Goal: Task Accomplishment & Management: Manage account settings

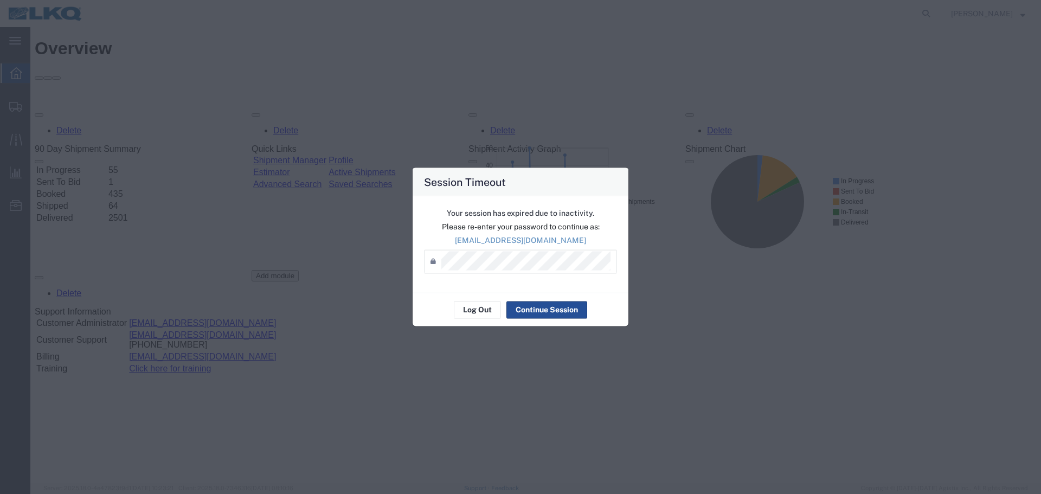
click at [954, 388] on div "Session Timeout Your session has expired due to inactivity. Please re-enter you…" at bounding box center [520, 247] width 1041 height 494
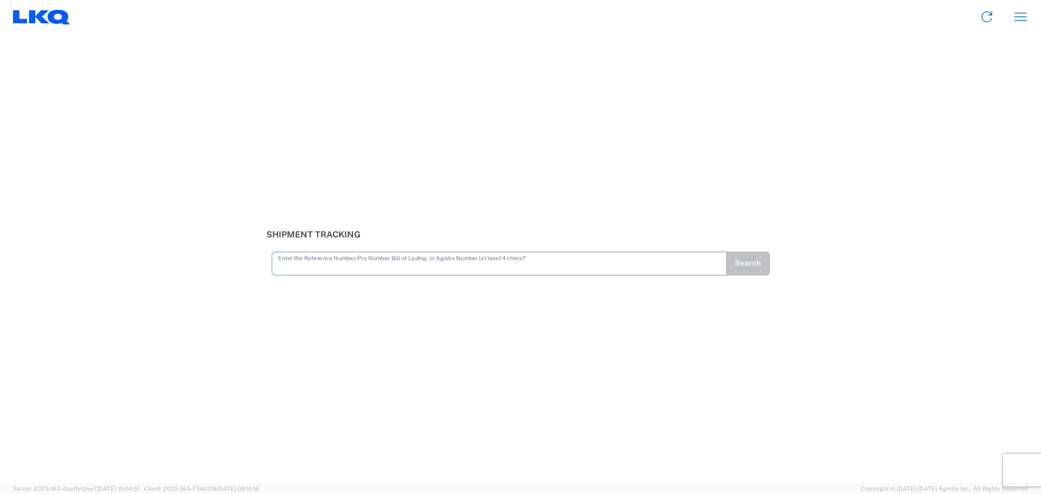
click at [322, 266] on input "text" at bounding box center [499, 262] width 442 height 19
type input "56690134"
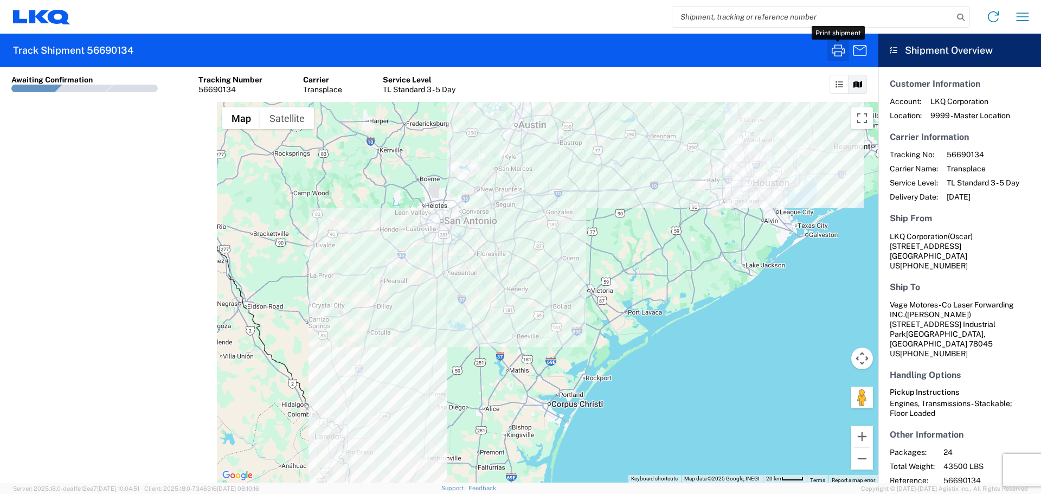
click at [842, 48] on icon "button" at bounding box center [838, 50] width 13 height 12
click at [719, 20] on input "search" at bounding box center [813, 17] width 281 height 21
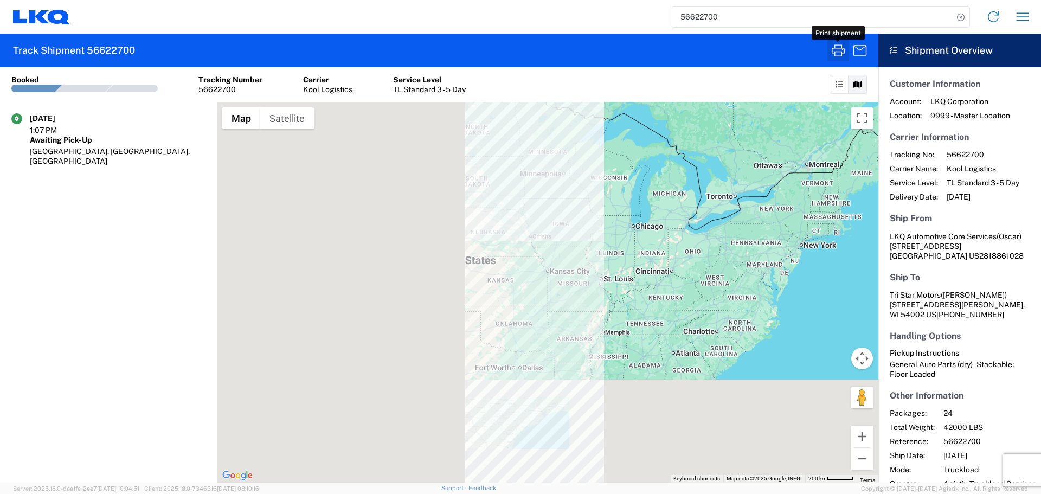
click at [839, 53] on icon "button" at bounding box center [838, 50] width 17 height 17
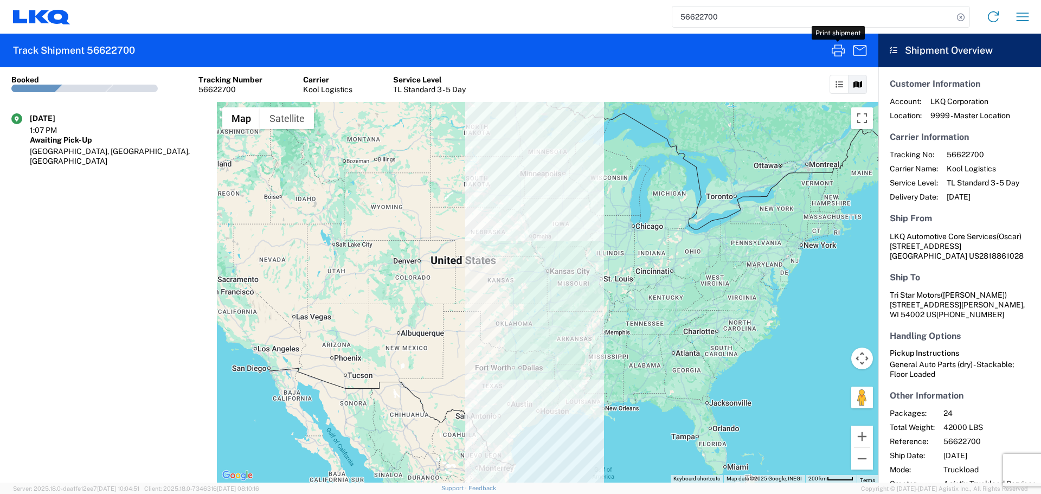
click at [699, 12] on input "56622700" at bounding box center [813, 17] width 281 height 21
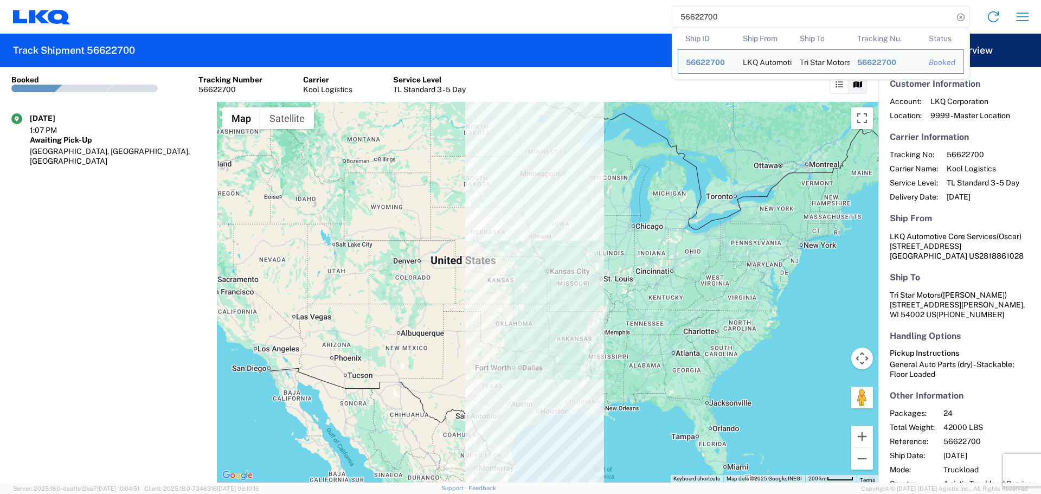
paste input "90875"
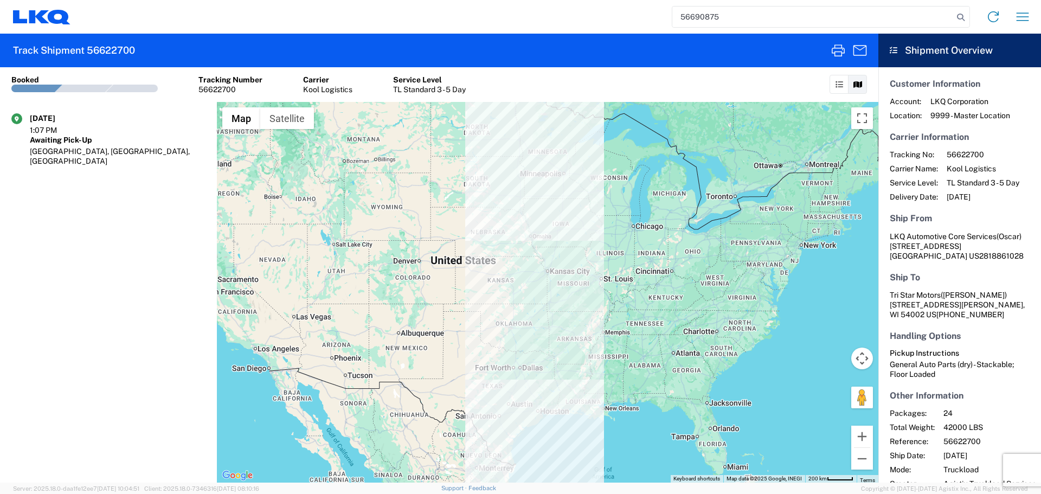
type input "56690875"
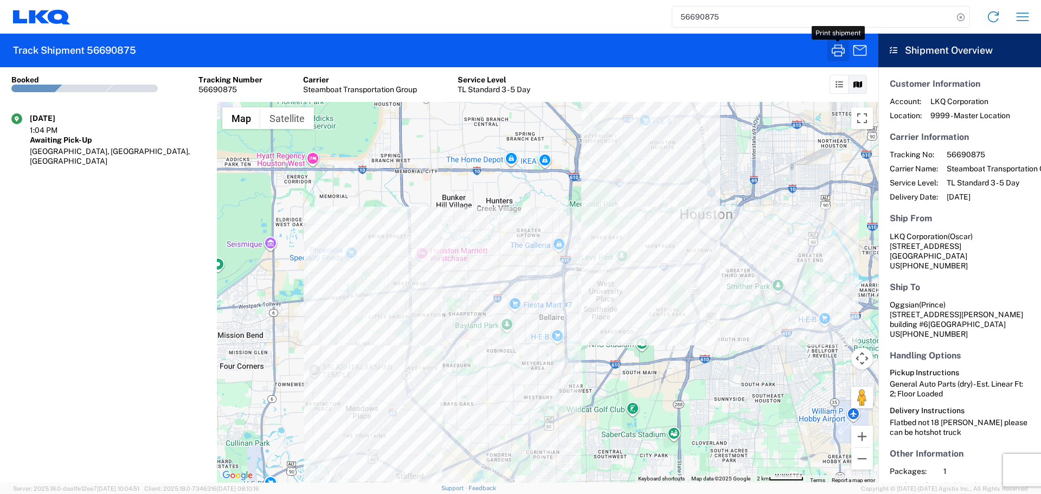
click at [841, 43] on icon "button" at bounding box center [838, 50] width 17 height 17
click at [835, 53] on icon "button" at bounding box center [838, 50] width 13 height 12
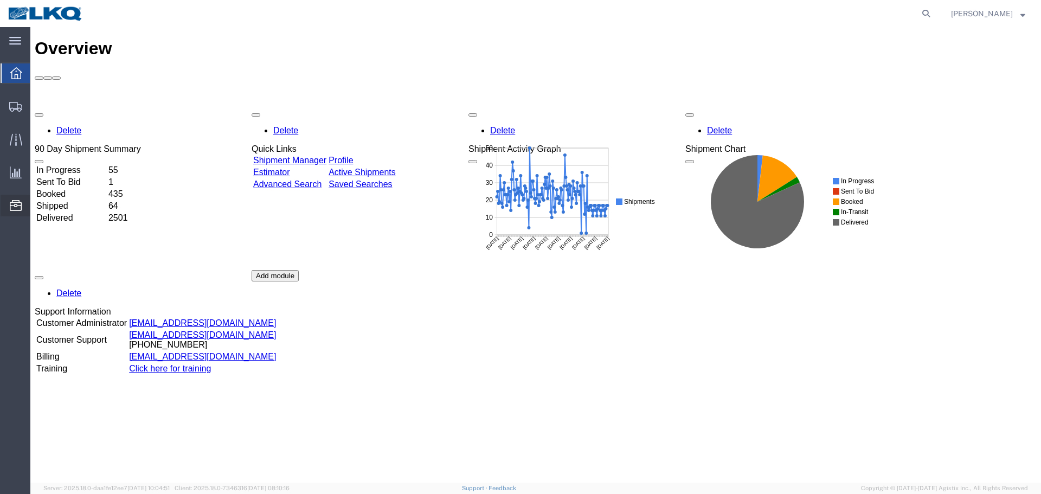
click at [0, 0] on span "Location Appointment" at bounding box center [0, 0] width 0 height 0
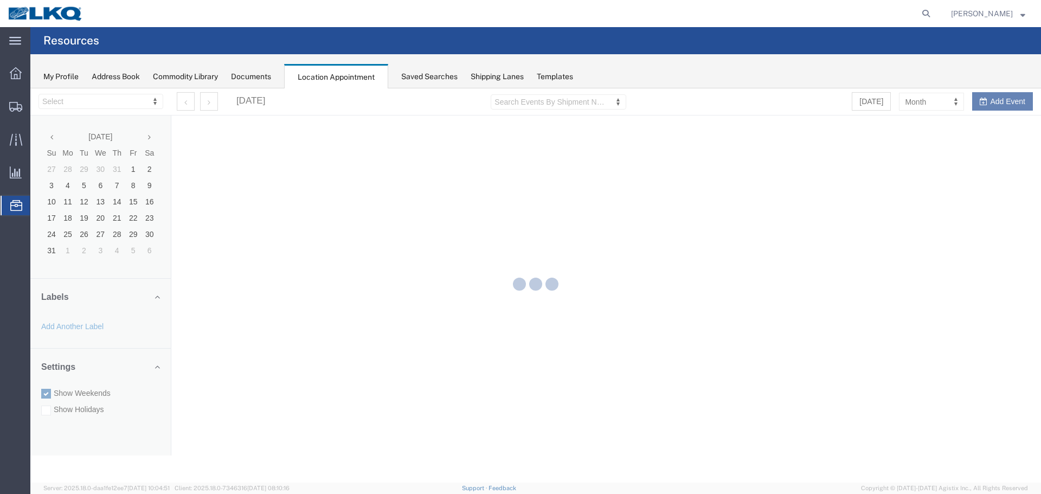
select select "27634"
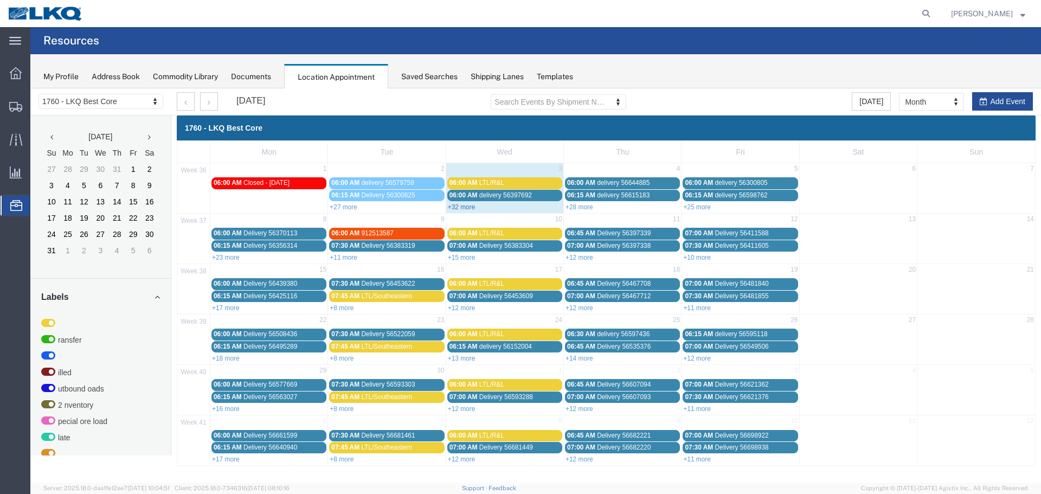
click at [466, 208] on link "+32 more" at bounding box center [462, 207] width 28 height 8
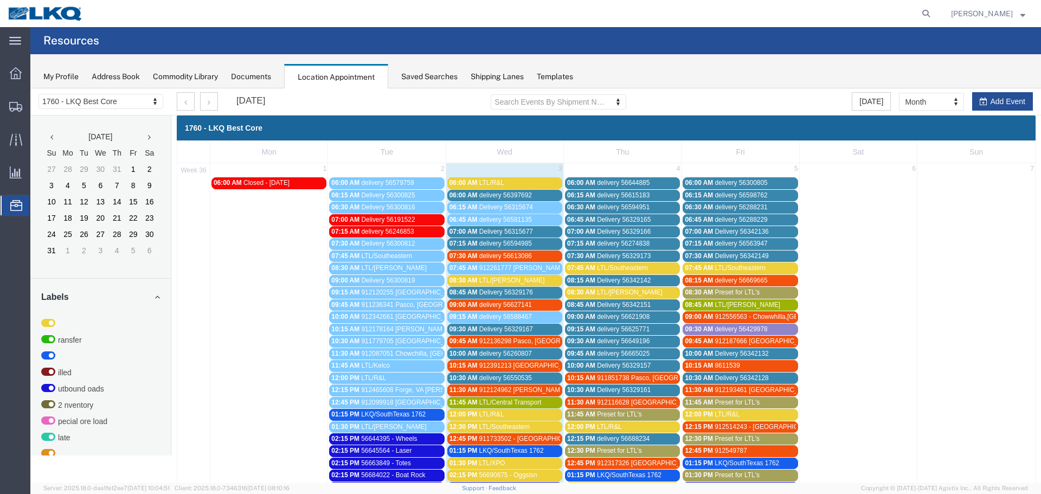
click at [513, 188] on link "06:00 AM LTL/R&L" at bounding box center [505, 182] width 115 height 11
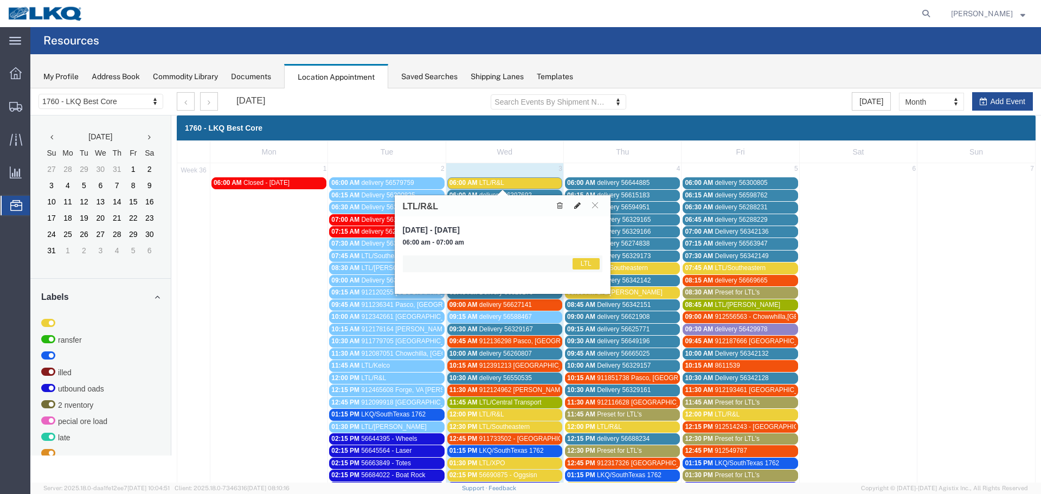
click at [578, 207] on icon at bounding box center [577, 206] width 7 height 8
select select "25"
select select "1"
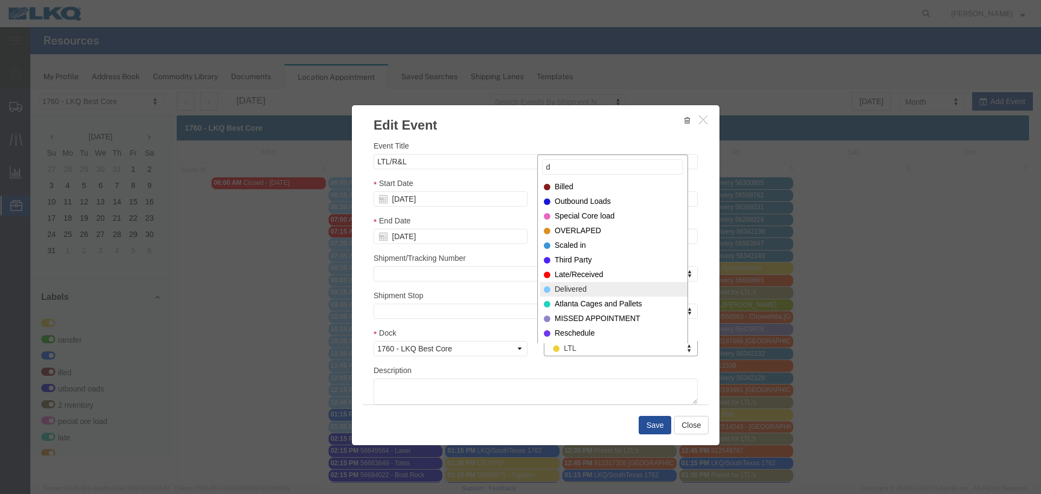
type input "d"
select select "40"
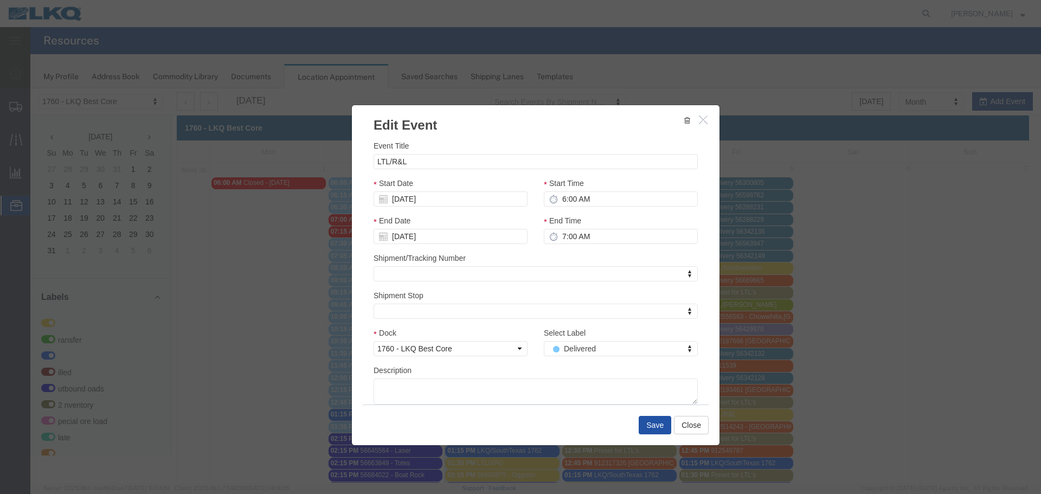
click at [650, 426] on button "Save" at bounding box center [655, 425] width 33 height 18
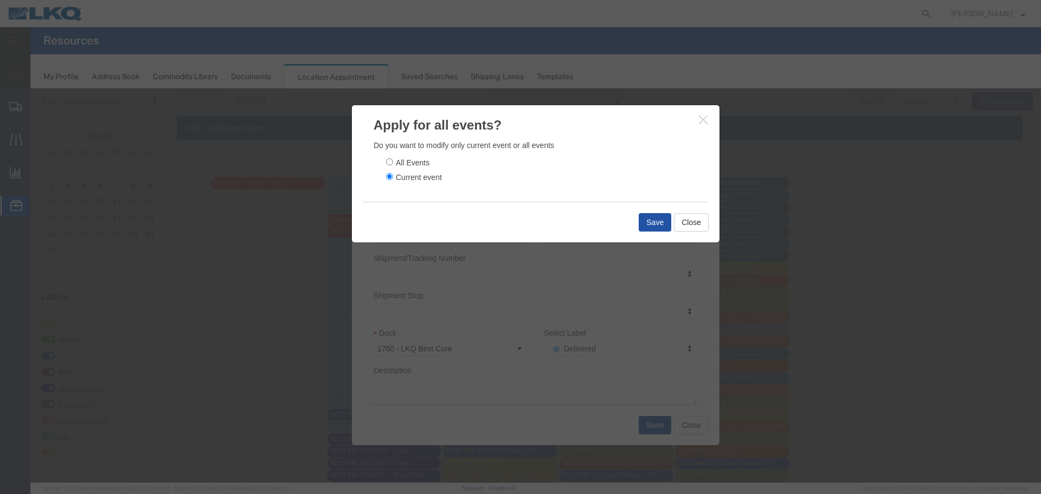
click at [649, 223] on button "Save" at bounding box center [655, 222] width 33 height 18
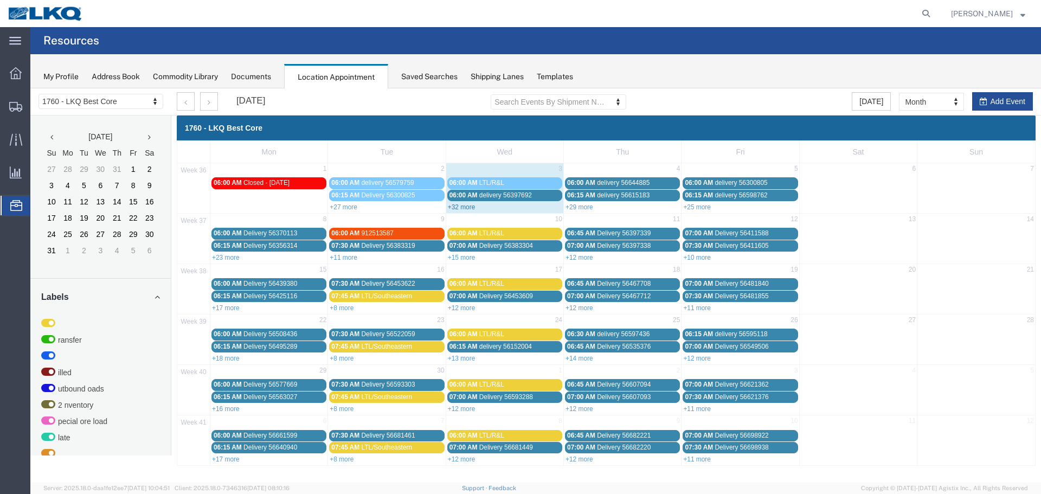
click at [465, 207] on link "+32 more" at bounding box center [462, 207] width 28 height 8
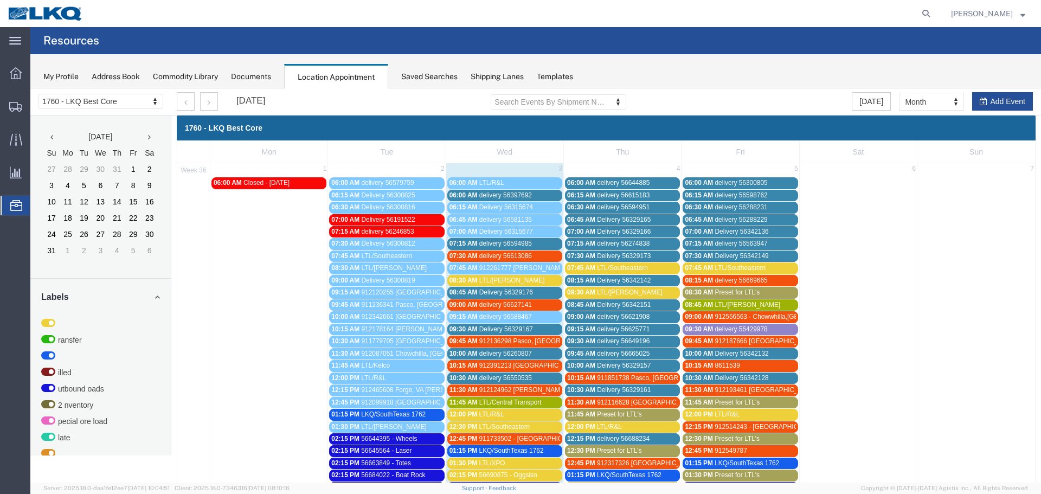
click at [498, 191] on span "delivery 56397692" at bounding box center [506, 195] width 53 height 8
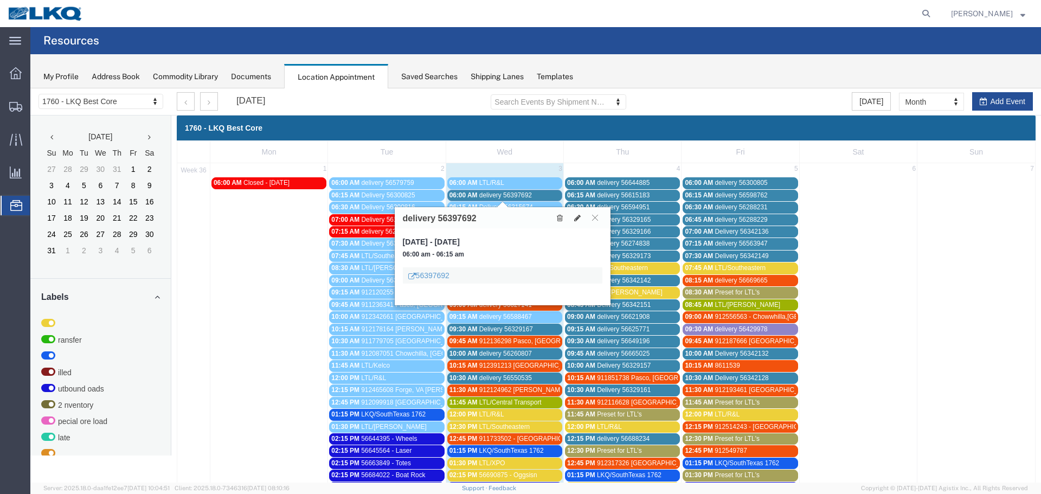
click at [579, 225] on div "delivery 56397692" at bounding box center [503, 217] width 216 height 21
click at [579, 216] on icon at bounding box center [577, 218] width 7 height 8
select select "1"
select select
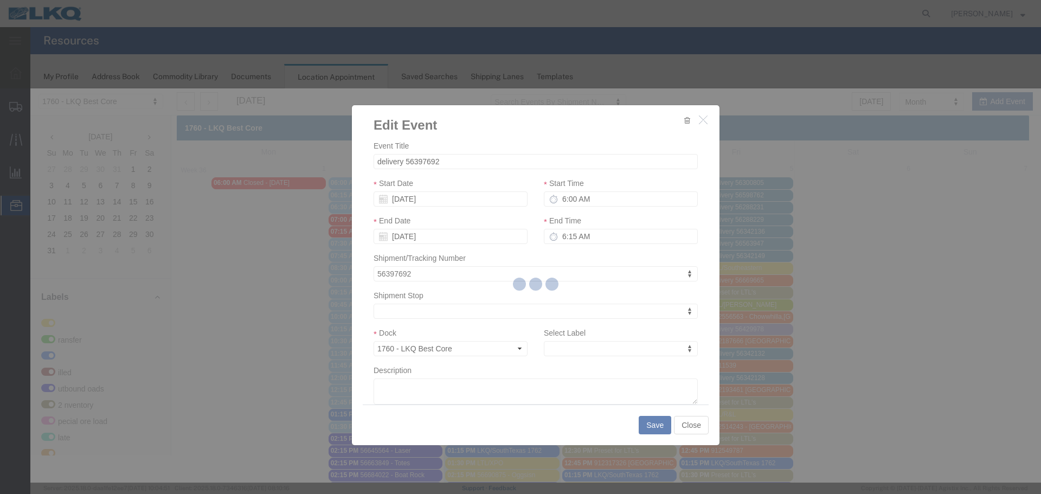
select select
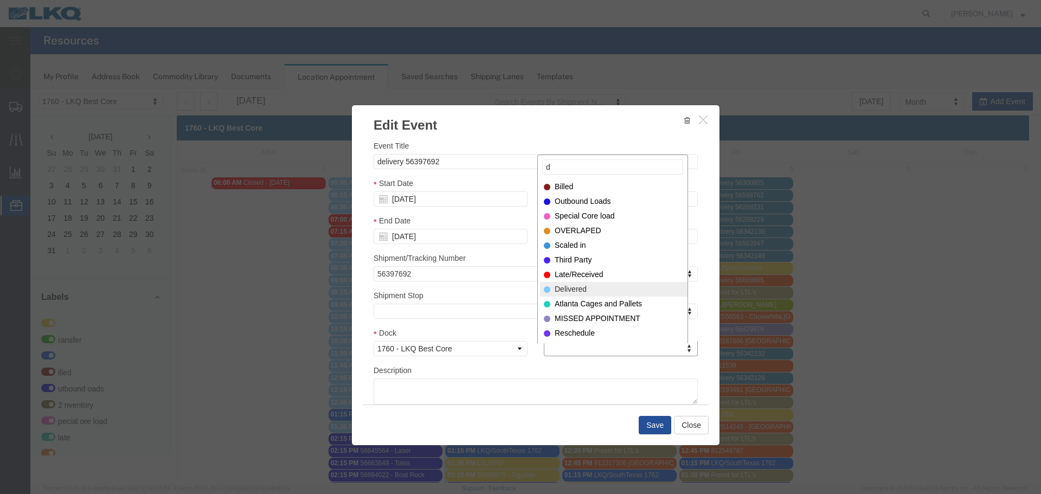
type input "d"
select select "40"
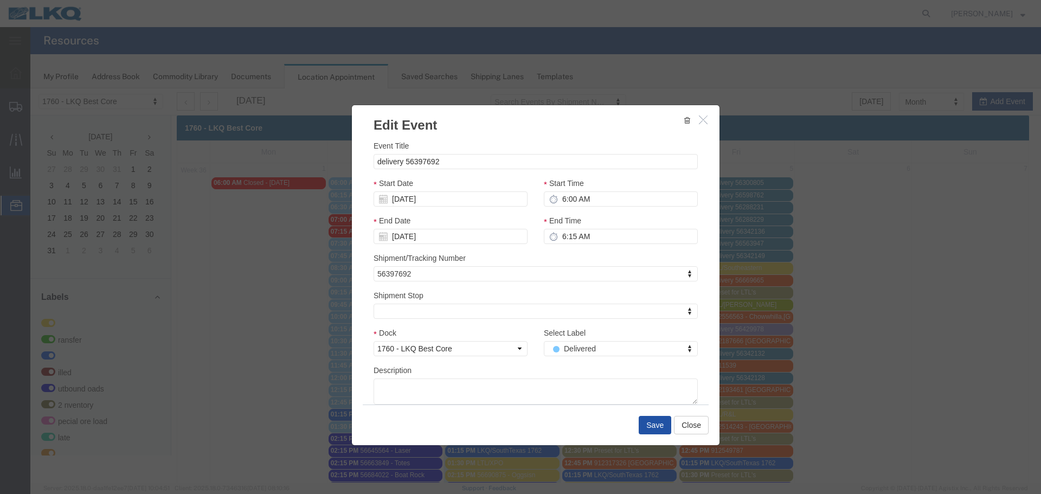
click at [648, 426] on button "Save" at bounding box center [655, 425] width 33 height 18
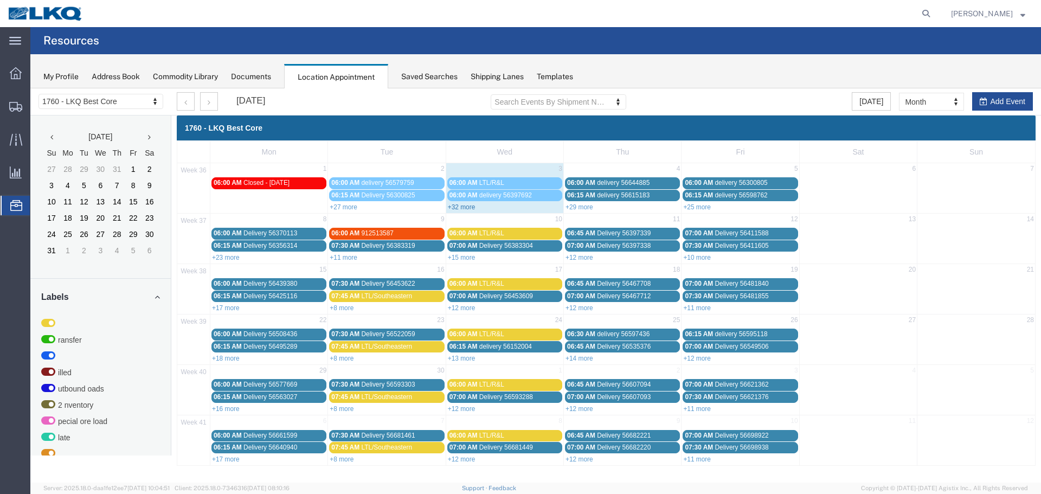
click at [471, 208] on link "+32 more" at bounding box center [462, 207] width 28 height 8
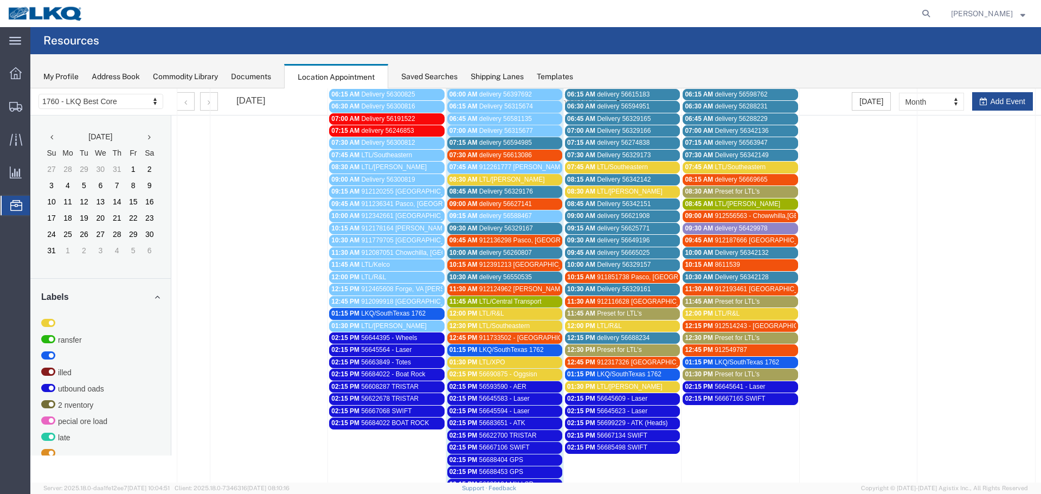
scroll to position [217, 0]
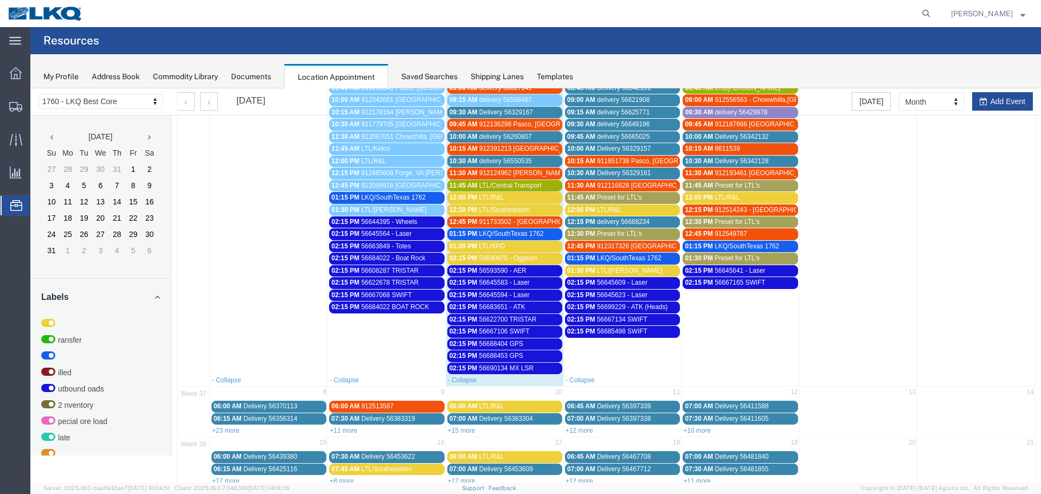
click at [493, 255] on span "56690875 - Oggsisn" at bounding box center [509, 258] width 58 height 8
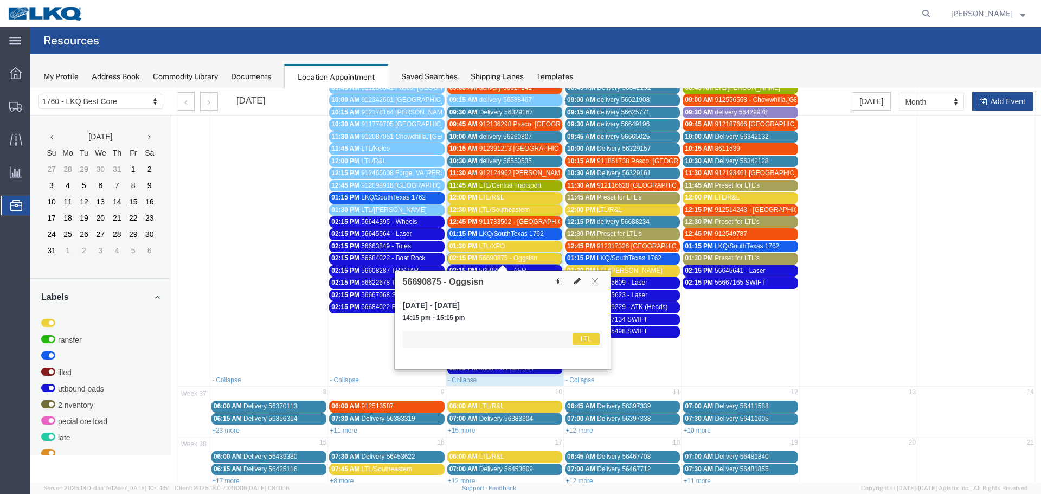
click at [574, 279] on icon at bounding box center [577, 281] width 7 height 8
select select "1"
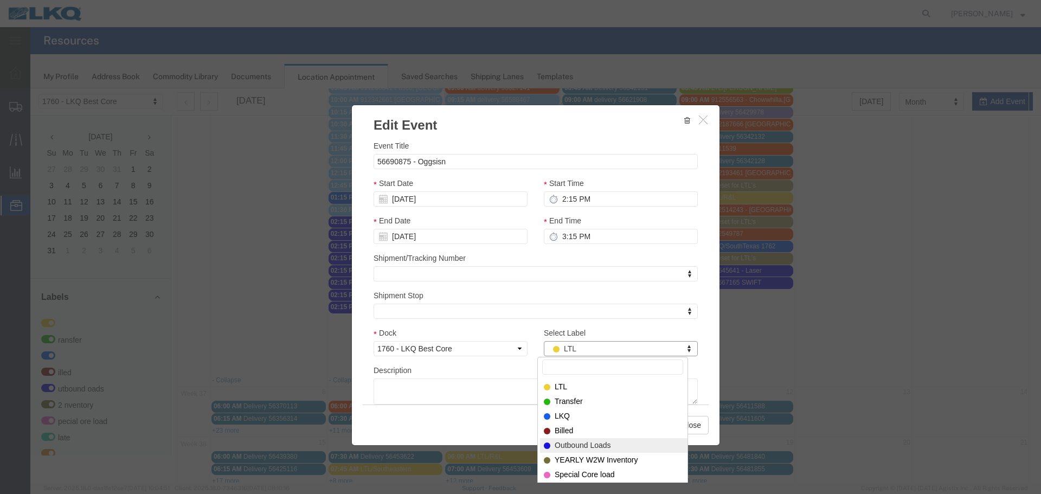
select select "80"
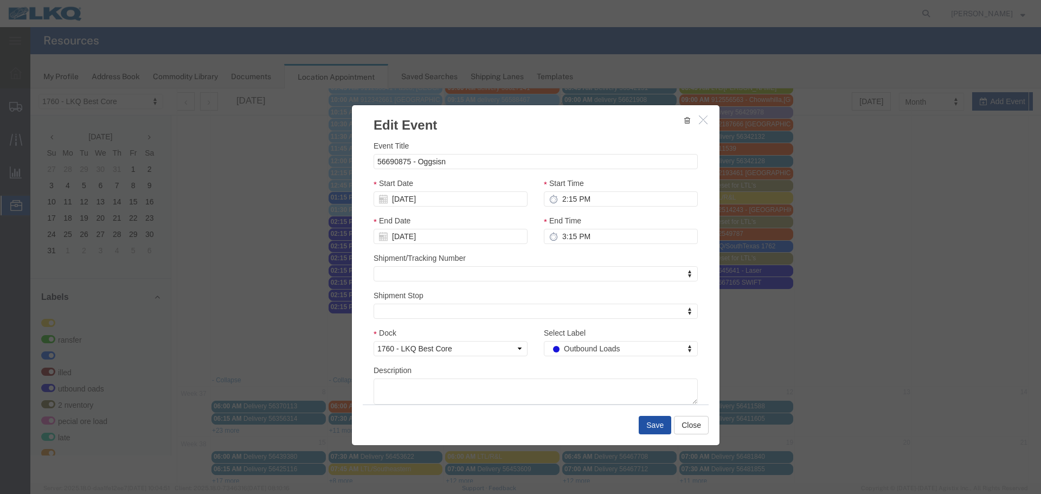
click at [639, 424] on button "Save" at bounding box center [655, 425] width 33 height 18
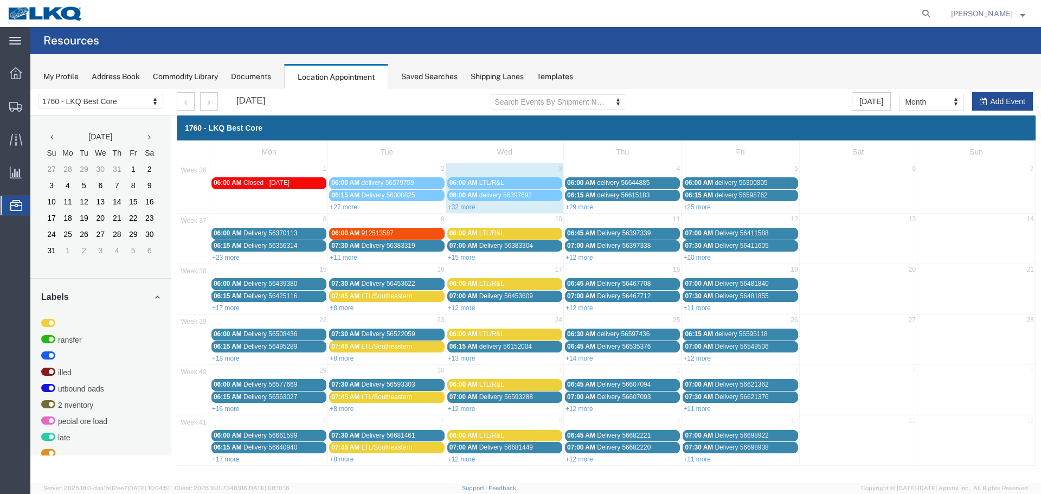
scroll to position [0, 0]
click at [464, 209] on link "+32 more" at bounding box center [462, 207] width 28 height 8
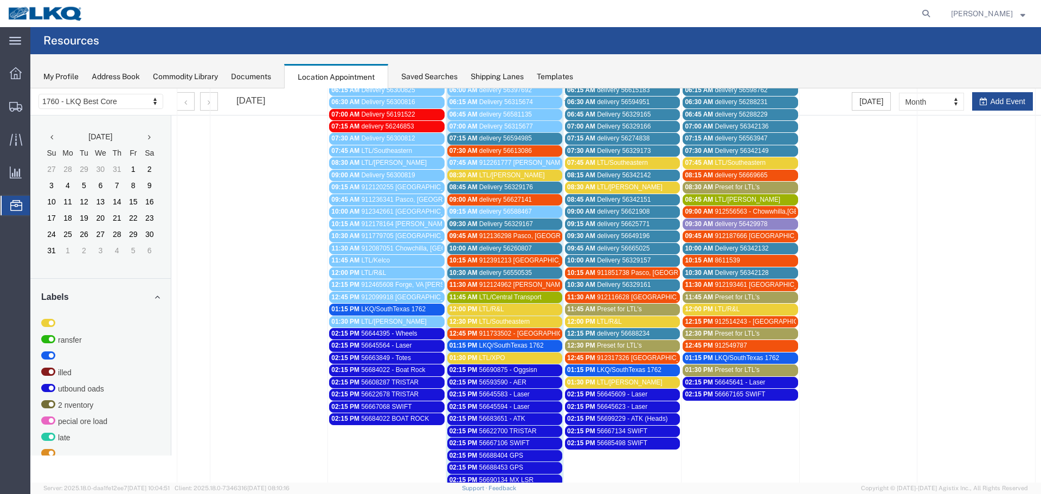
scroll to position [108, 0]
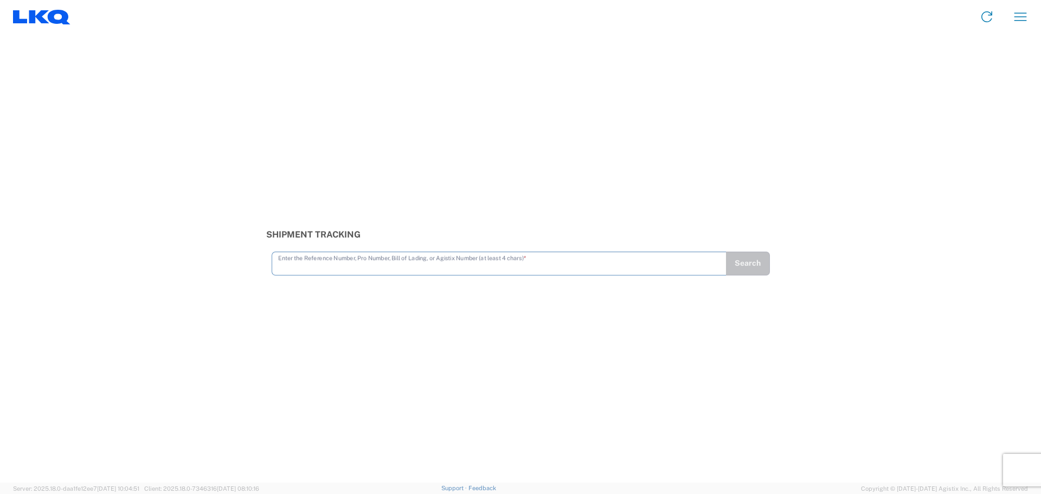
click at [417, 259] on input "text" at bounding box center [499, 262] width 442 height 19
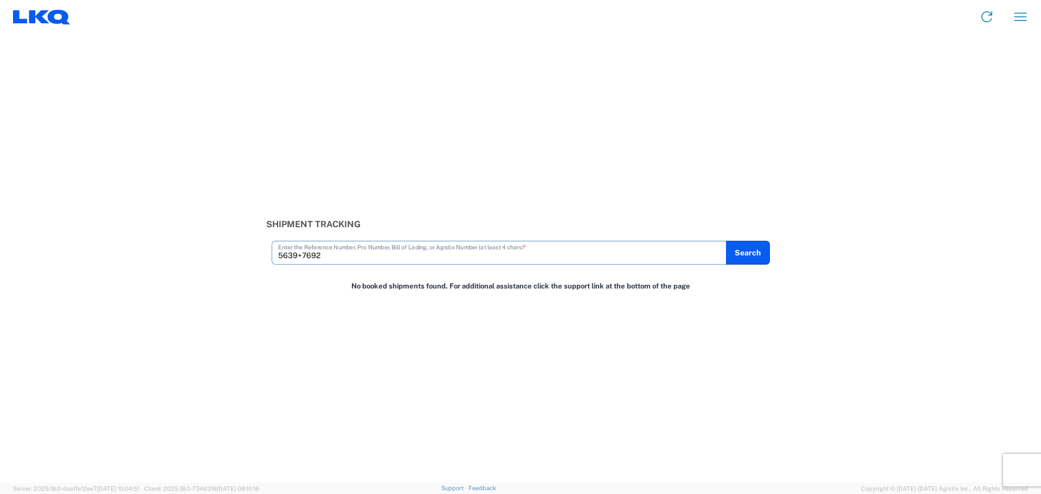
click at [429, 264] on div "5639+7692 Enter the Reference Number, Pro Number, Bill of Lading, or Agistix Nu…" at bounding box center [499, 253] width 455 height 24
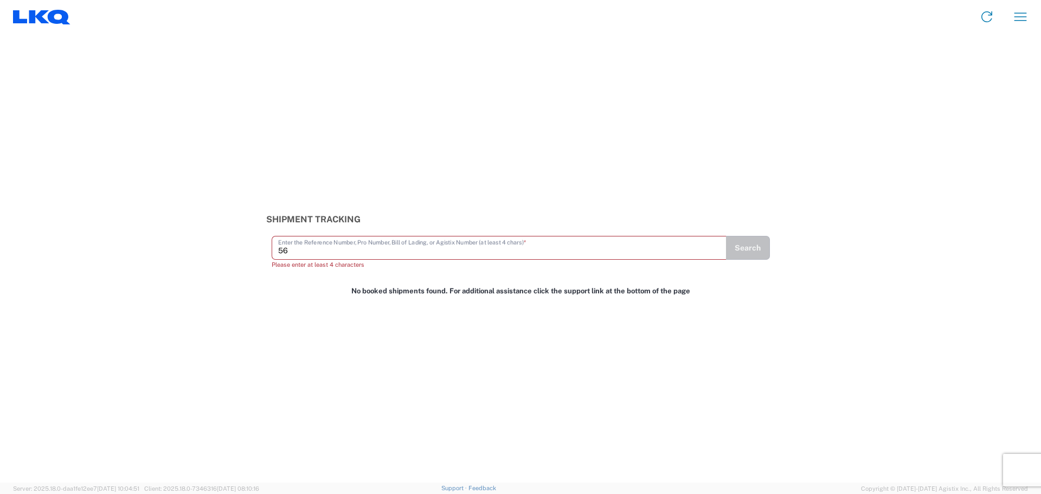
type input "5"
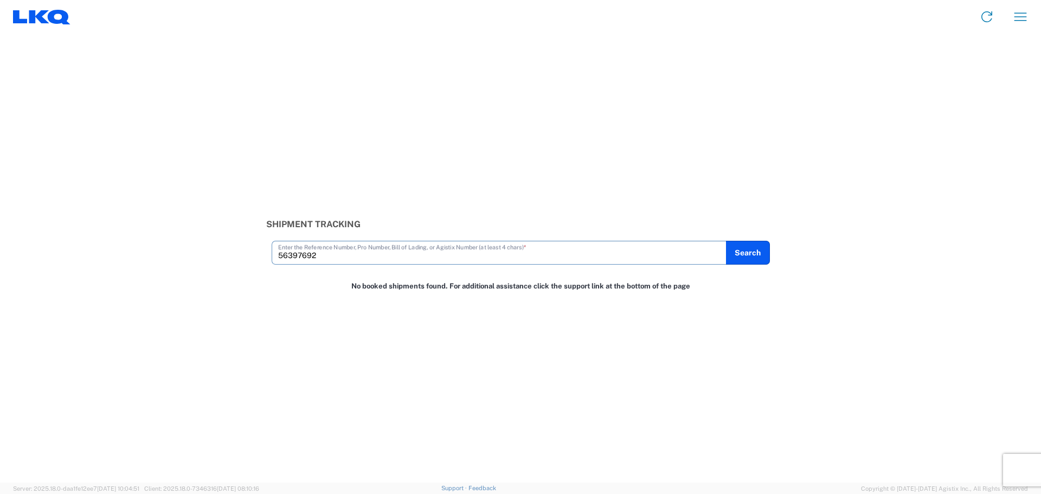
type input "56397692"
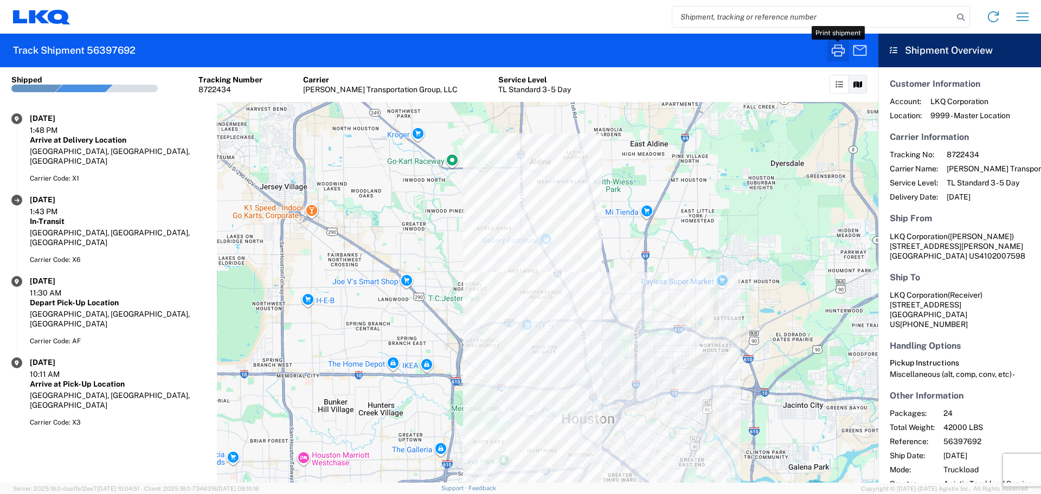
click at [834, 45] on icon "button" at bounding box center [838, 50] width 17 height 17
